Goal: Task Accomplishment & Management: Use online tool/utility

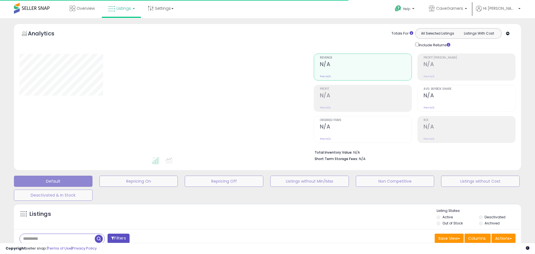
type input "*****"
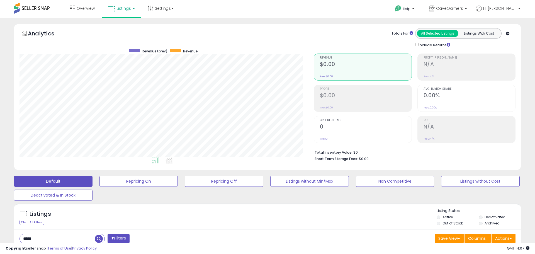
click at [71, 234] on input "*****" at bounding box center [57, 239] width 75 height 10
click at [71, 234] on input "*****" at bounding box center [82, 239] width 124 height 10
click at [145, 235] on span "button" at bounding box center [147, 239] width 8 height 8
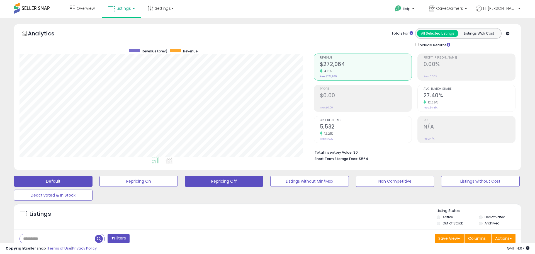
click at [178, 175] on button "Repricing Off" at bounding box center [138, 180] width 79 height 11
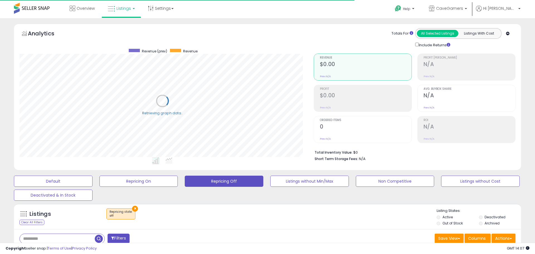
click at [479, 214] on li "Deactivated" at bounding box center [499, 217] width 41 height 6
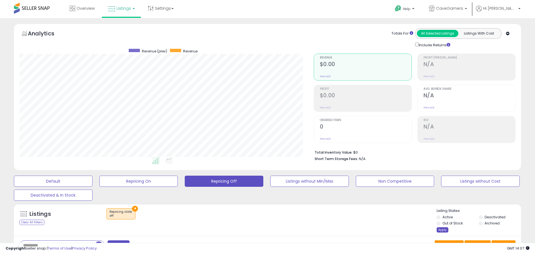
click at [437, 227] on div "Apply" at bounding box center [443, 229] width 12 height 5
click at [509, 238] on span at bounding box center [510, 238] width 2 height 1
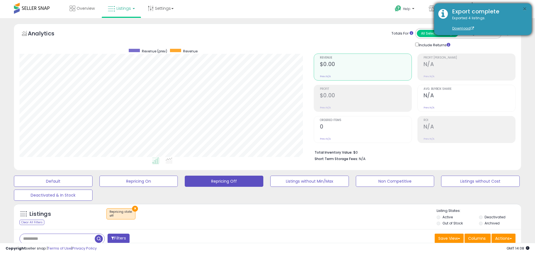
click at [522, 7] on button "×" at bounding box center [524, 9] width 4 height 7
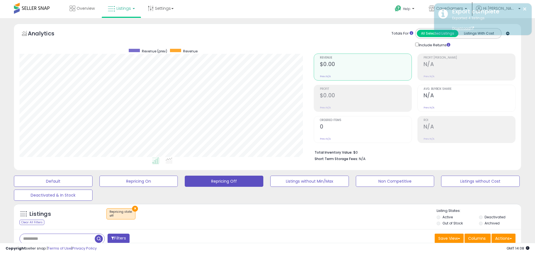
click at [390, 208] on div "× Repricing state : off" at bounding box center [267, 216] width 337 height 16
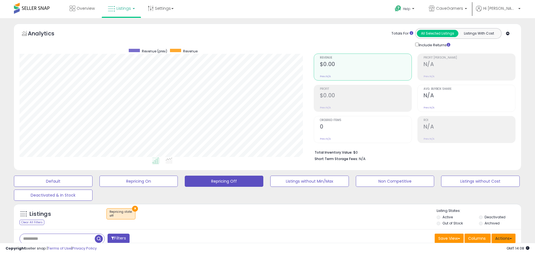
click at [496, 233] on button "Actions" at bounding box center [503, 237] width 24 height 9
click at [477, 246] on link "Import" at bounding box center [480, 250] width 61 height 9
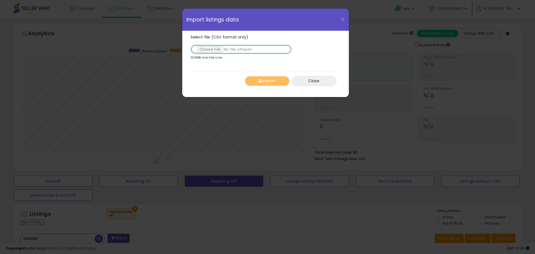
click at [207, 48] on input "Select file (CSV format only)" at bounding box center [241, 49] width 101 height 9
click at [275, 82] on button "Import" at bounding box center [267, 81] width 45 height 10
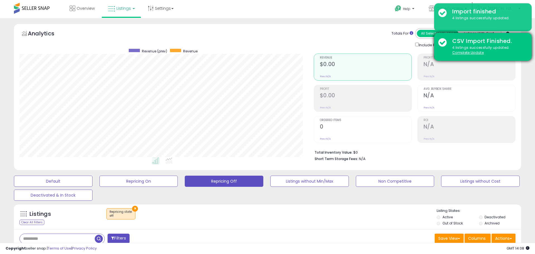
click at [456, 50] on div "4 listings successfully updated. Complete Update" at bounding box center [487, 50] width 79 height 10
click at [457, 55] on u "Complete Update" at bounding box center [467, 52] width 31 height 5
